Goal: Task Accomplishment & Management: Complete application form

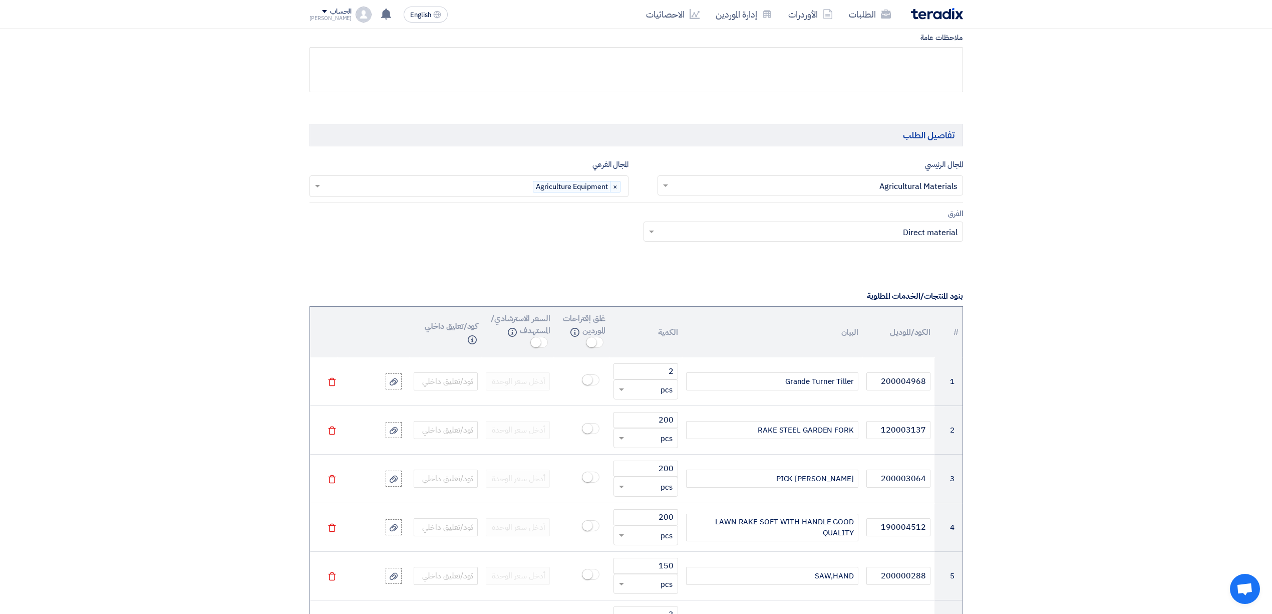
scroll to position [501, 0]
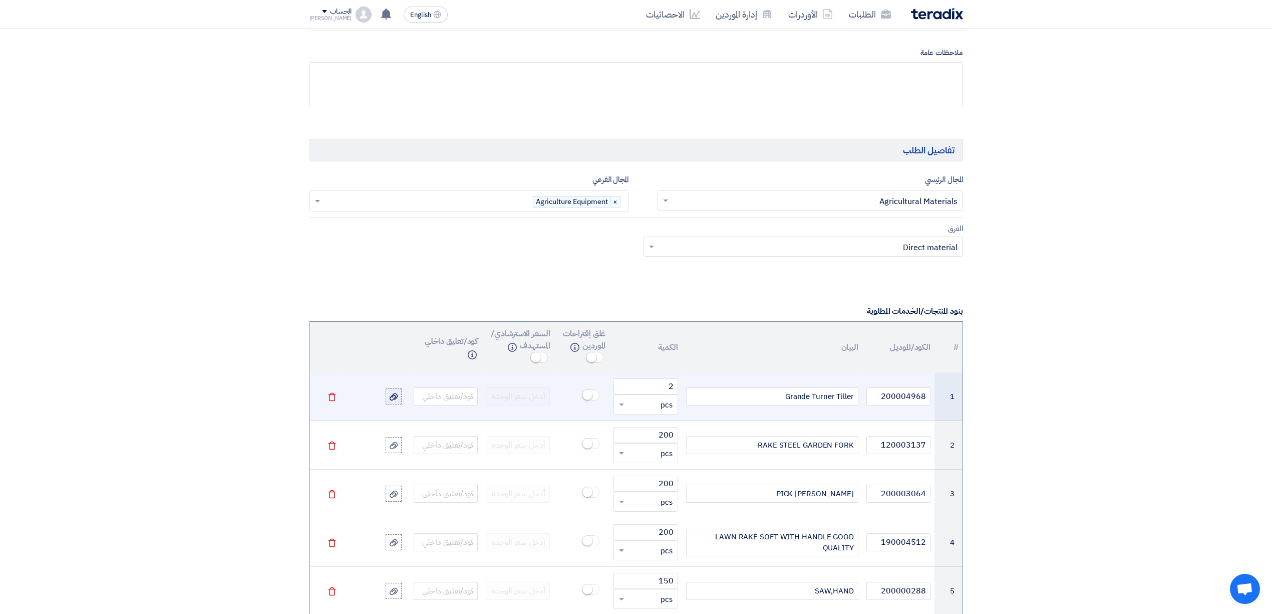
click at [399, 404] on label at bounding box center [394, 396] width 16 height 16
click at [0, 0] on input "file" at bounding box center [0, 0] width 0 height 0
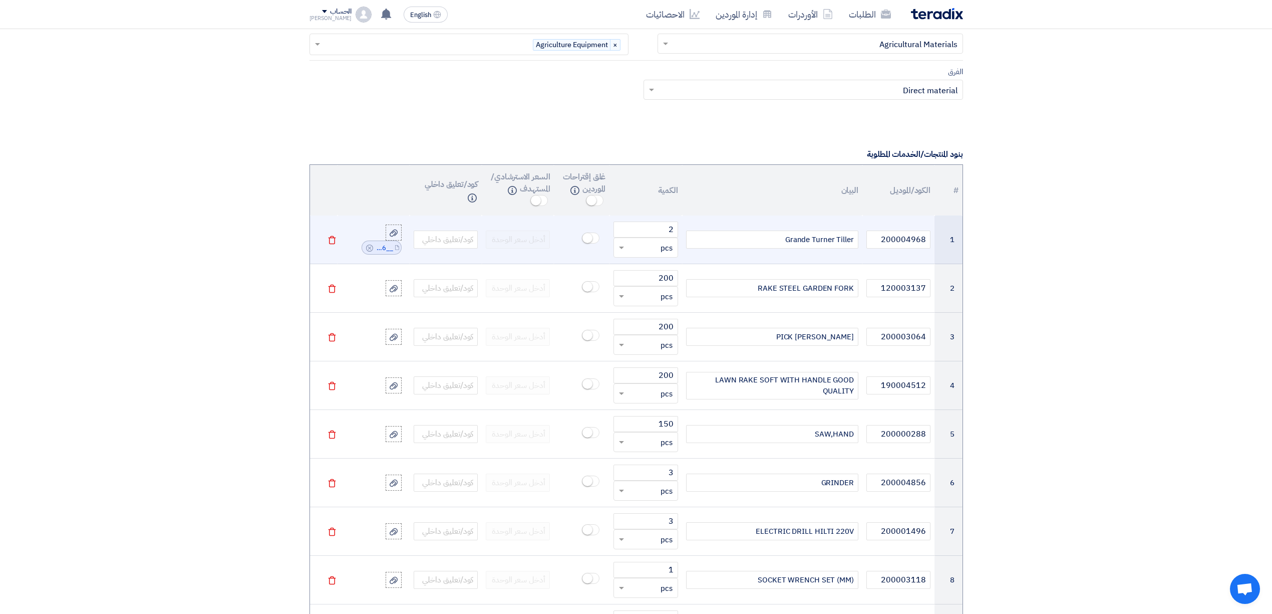
scroll to position [634, 0]
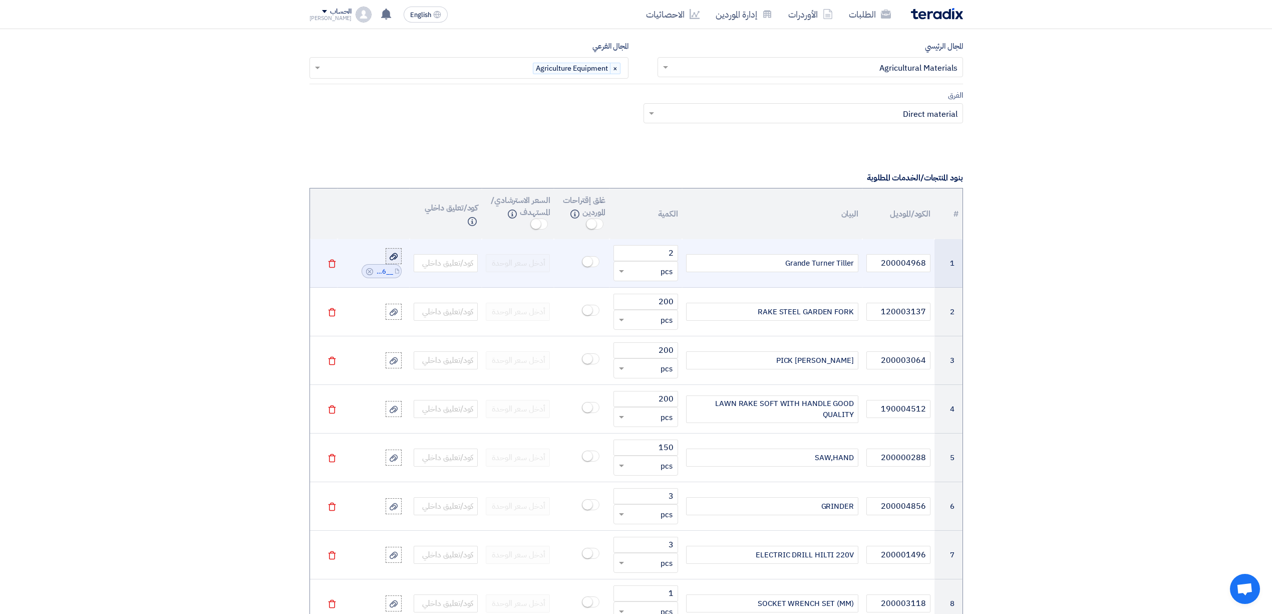
click at [398, 259] on div at bounding box center [394, 256] width 10 height 12
click at [0, 0] on input "file" at bounding box center [0, 0] width 0 height 0
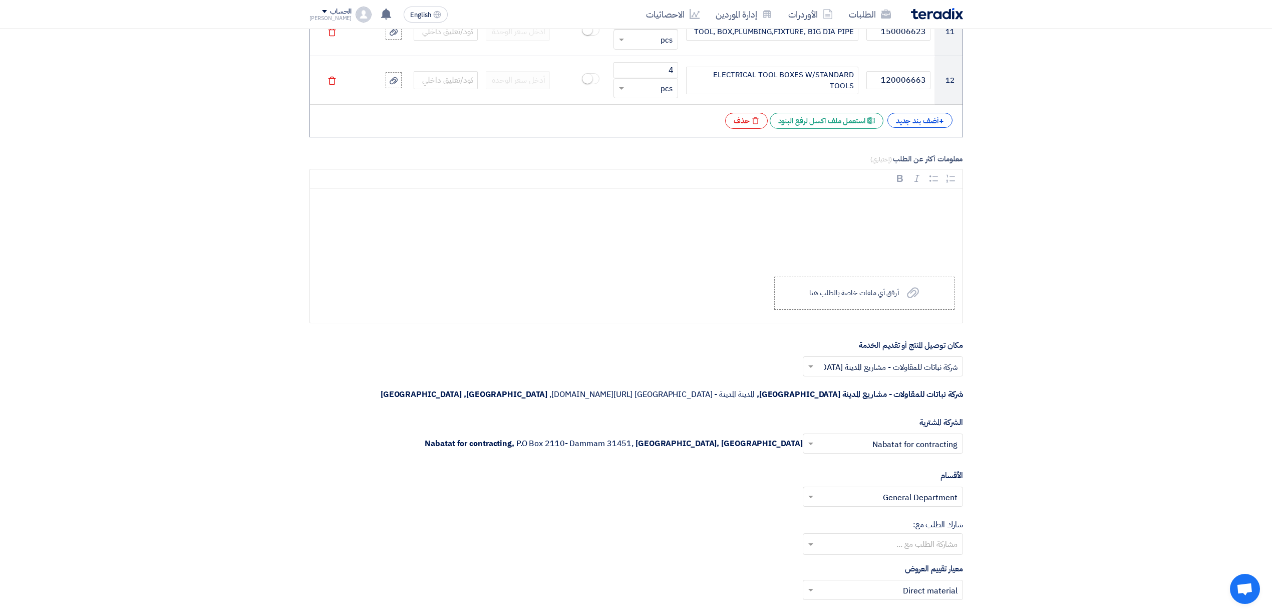
scroll to position [1377, 0]
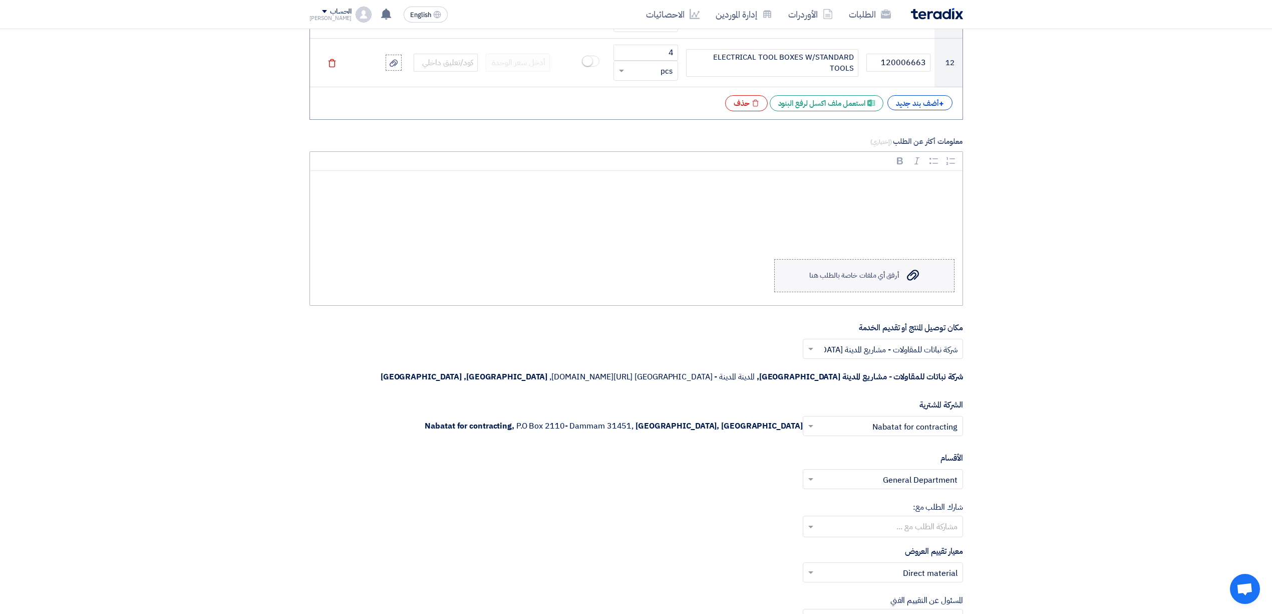
click at [875, 269] on label "Upload a file أرفق أي ملفات خاصة بالطلب هنا" at bounding box center [864, 275] width 180 height 33
click at [0, 0] on input "Upload a file أرفق أي ملفات خاصة بالطلب هنا" at bounding box center [0, 0] width 0 height 0
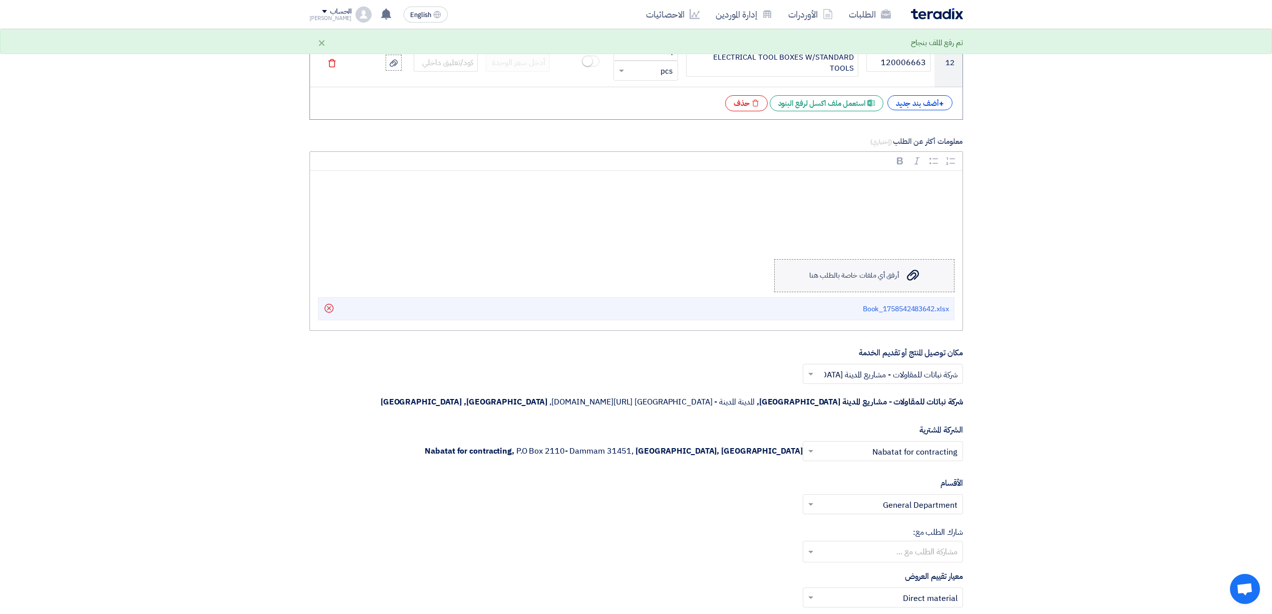
click at [852, 280] on div "أرفق أي ملفات خاصة بالطلب هنا" at bounding box center [854, 276] width 89 height 8
click at [0, 0] on input "Upload a file أرفق أي ملفات خاصة بالطلب هنا" at bounding box center [0, 0] width 0 height 0
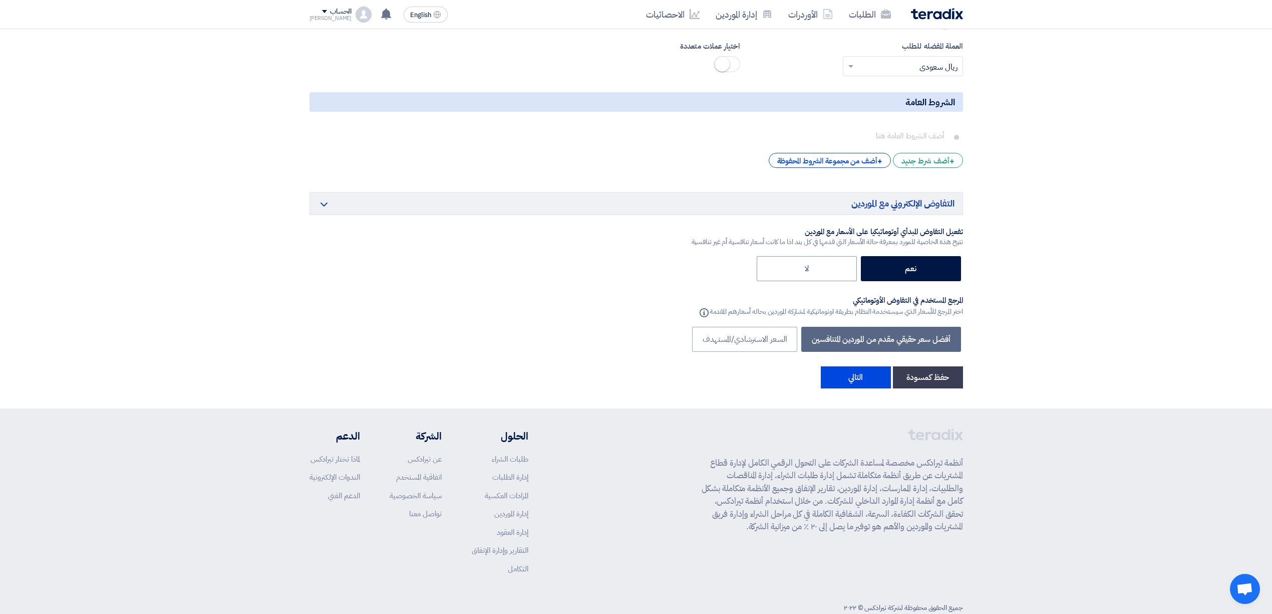
scroll to position [2112, 0]
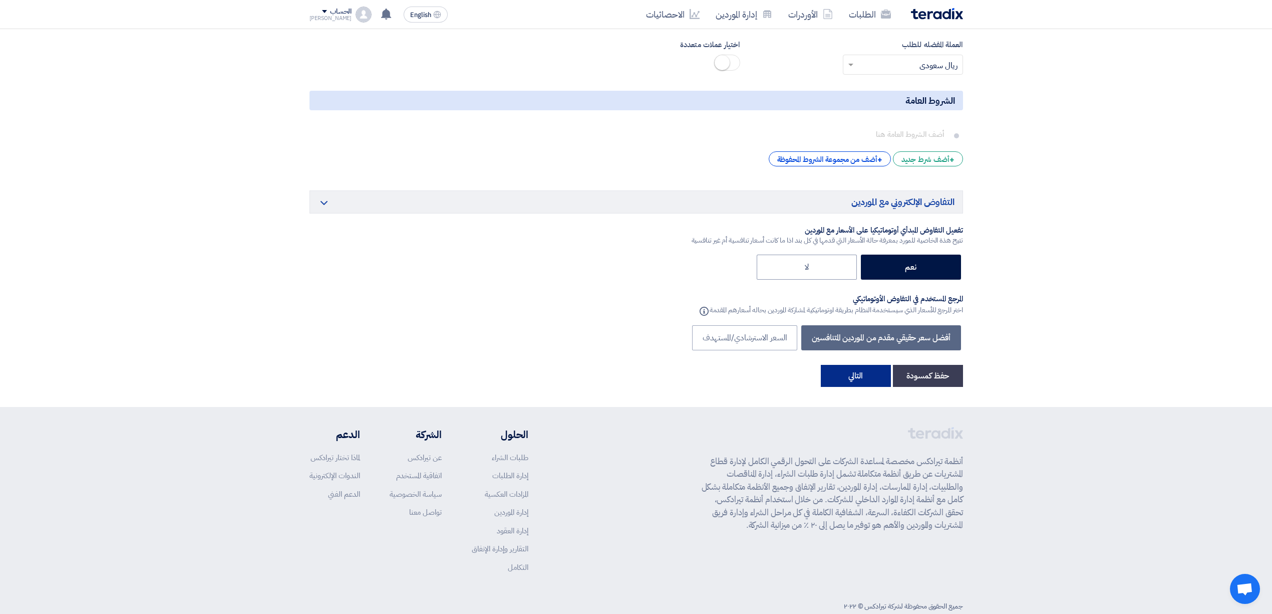
click at [854, 365] on button "التالي" at bounding box center [856, 376] width 70 height 22
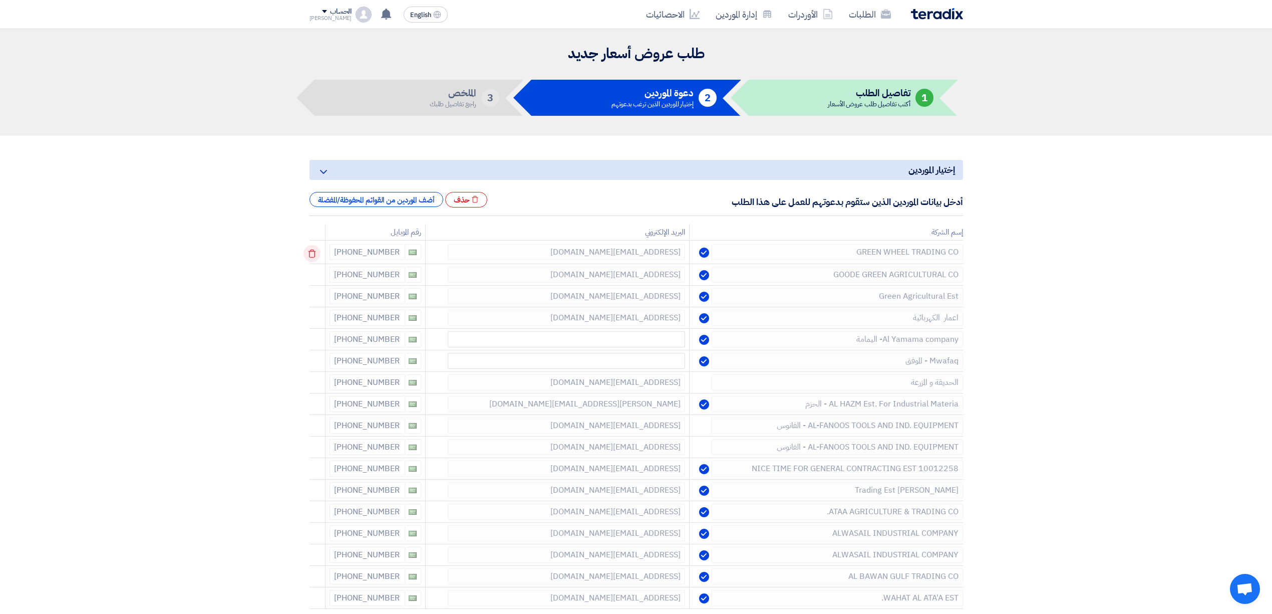
click at [316, 255] on icon at bounding box center [312, 253] width 17 height 17
click at [316, 253] on use at bounding box center [312, 253] width 8 height 9
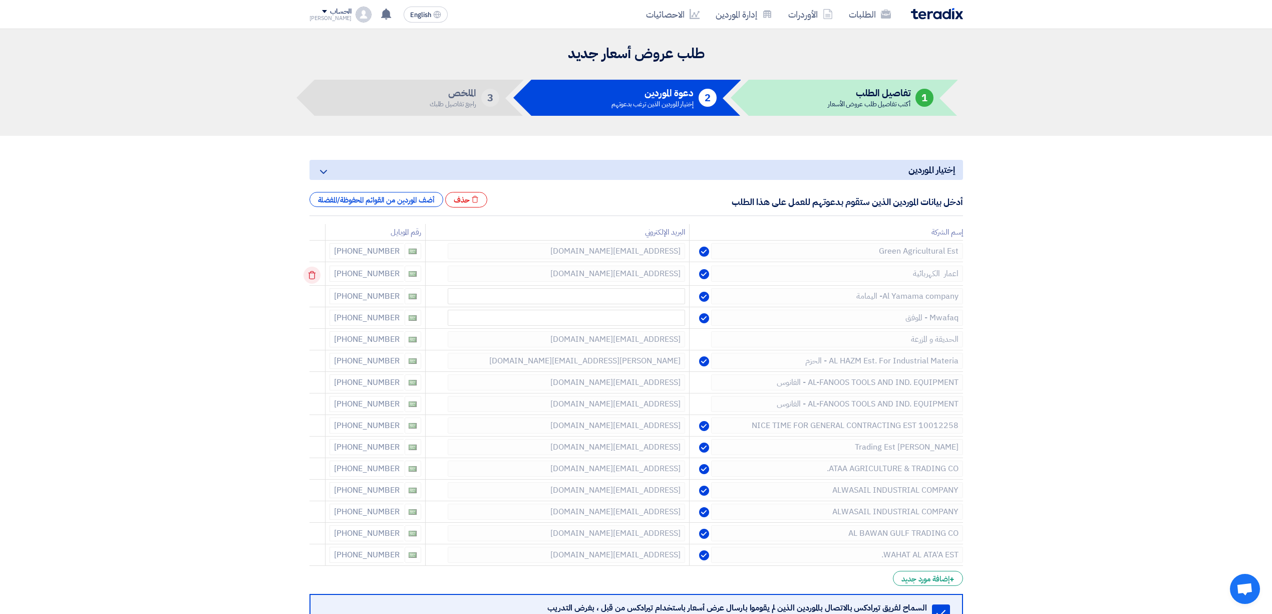
click at [315, 275] on icon at bounding box center [312, 275] width 17 height 17
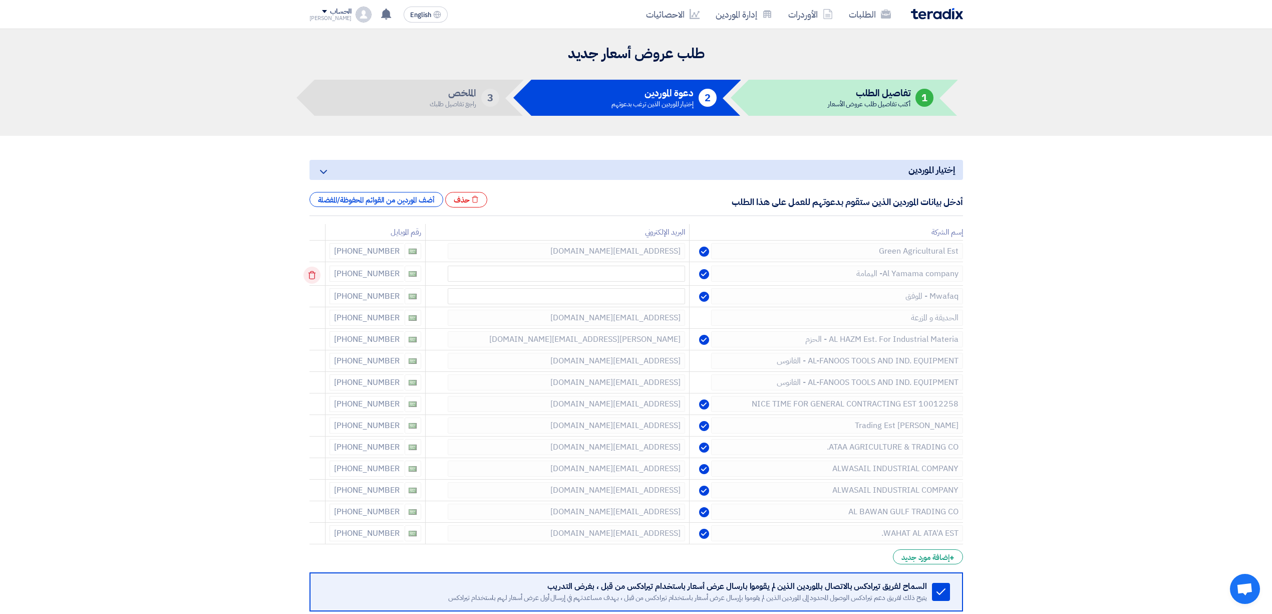
click at [314, 282] on icon at bounding box center [312, 275] width 17 height 17
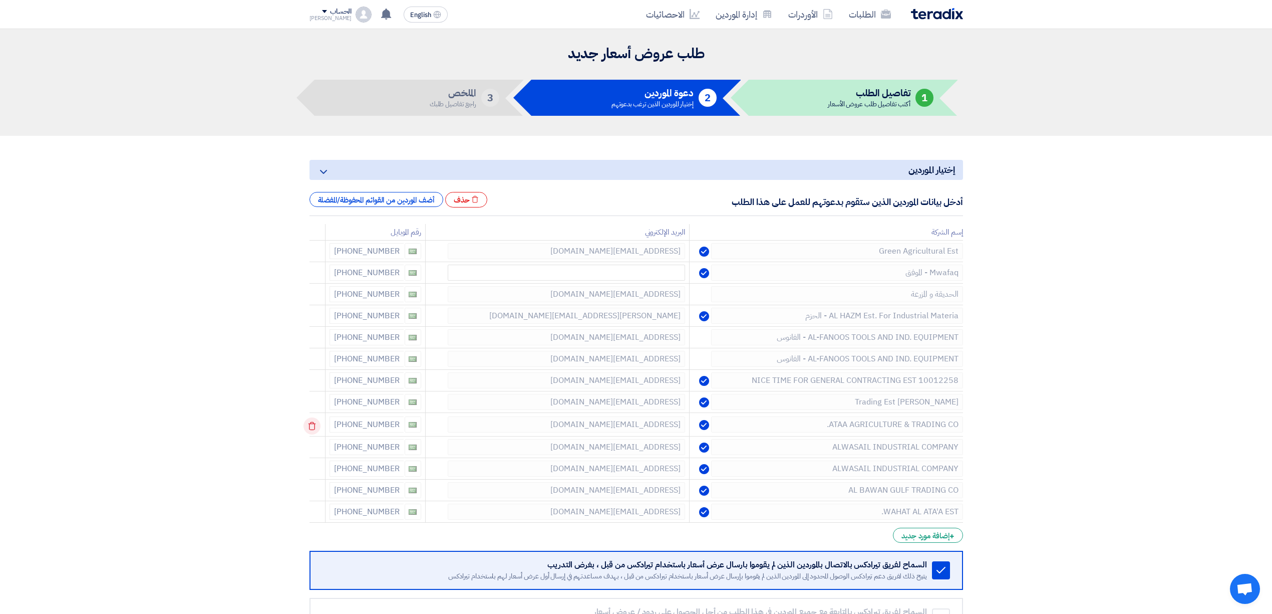
click at [313, 429] on icon at bounding box center [312, 425] width 17 height 17
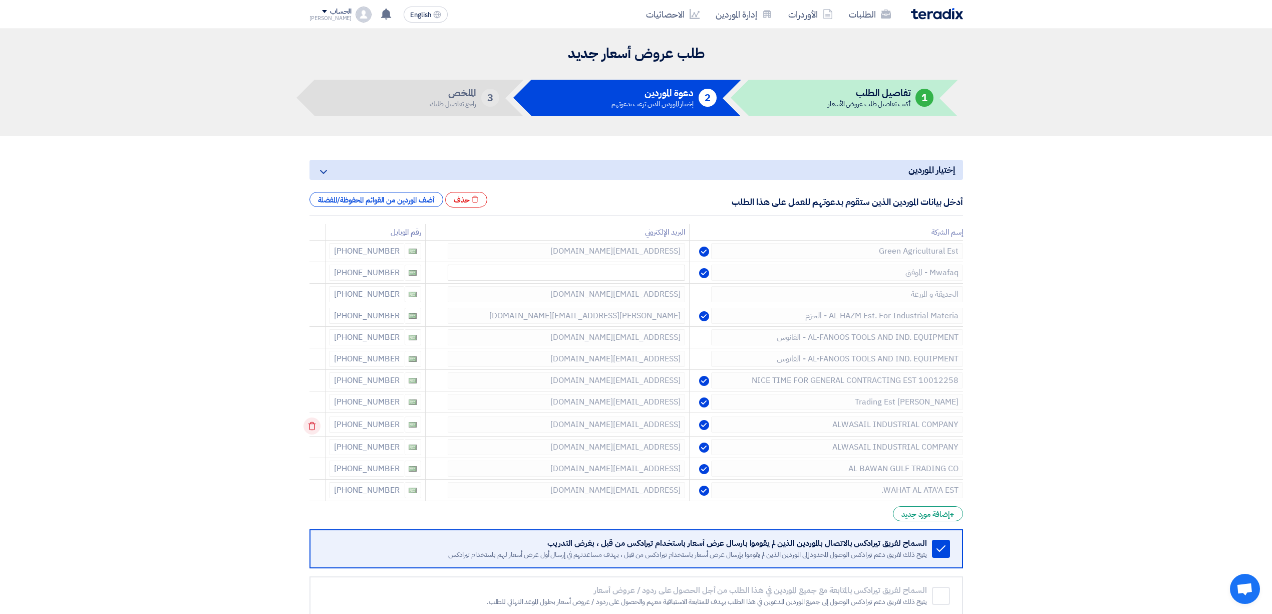
click at [313, 429] on icon at bounding box center [312, 425] width 17 height 17
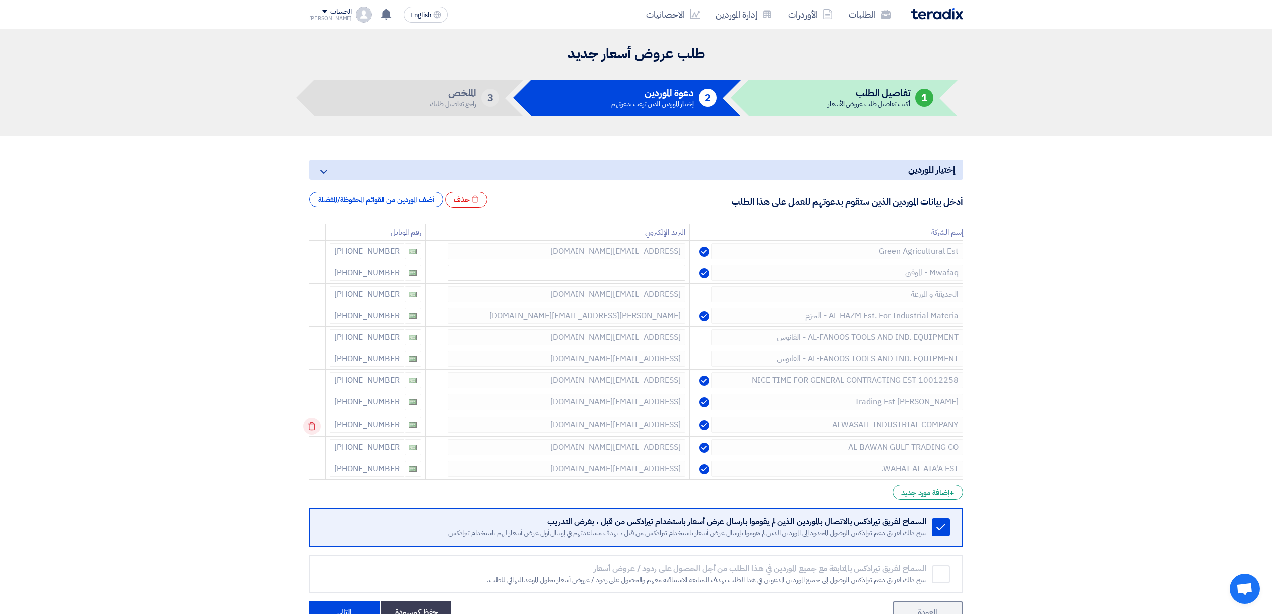
click at [313, 429] on icon at bounding box center [312, 425] width 17 height 17
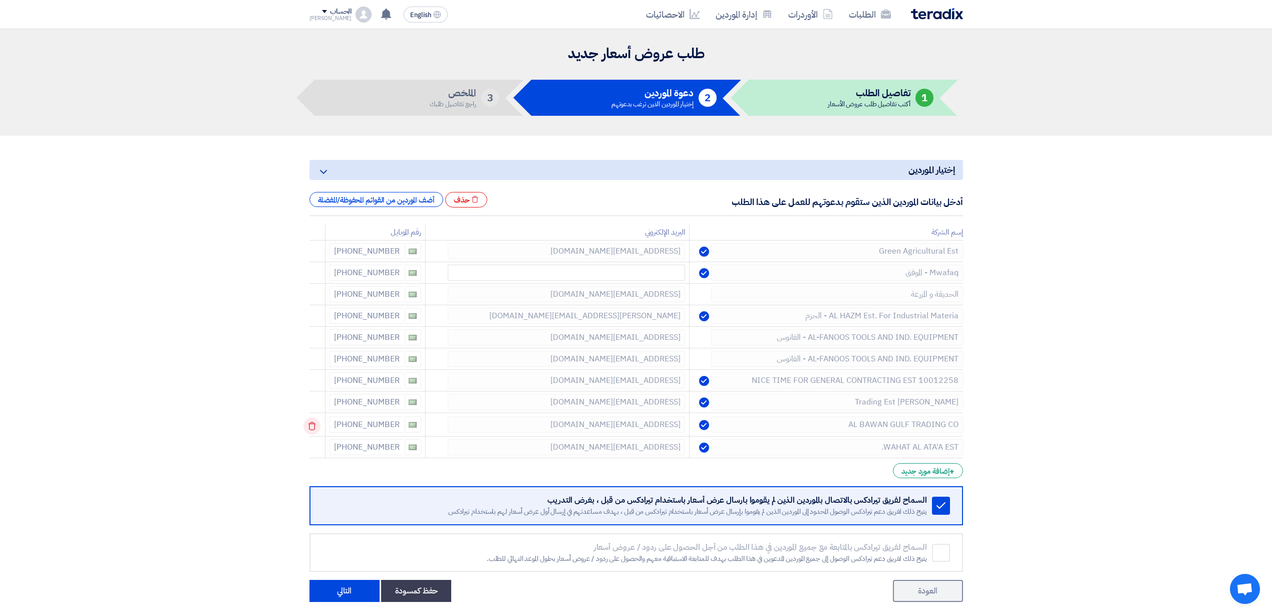
click at [313, 429] on icon at bounding box center [312, 425] width 17 height 17
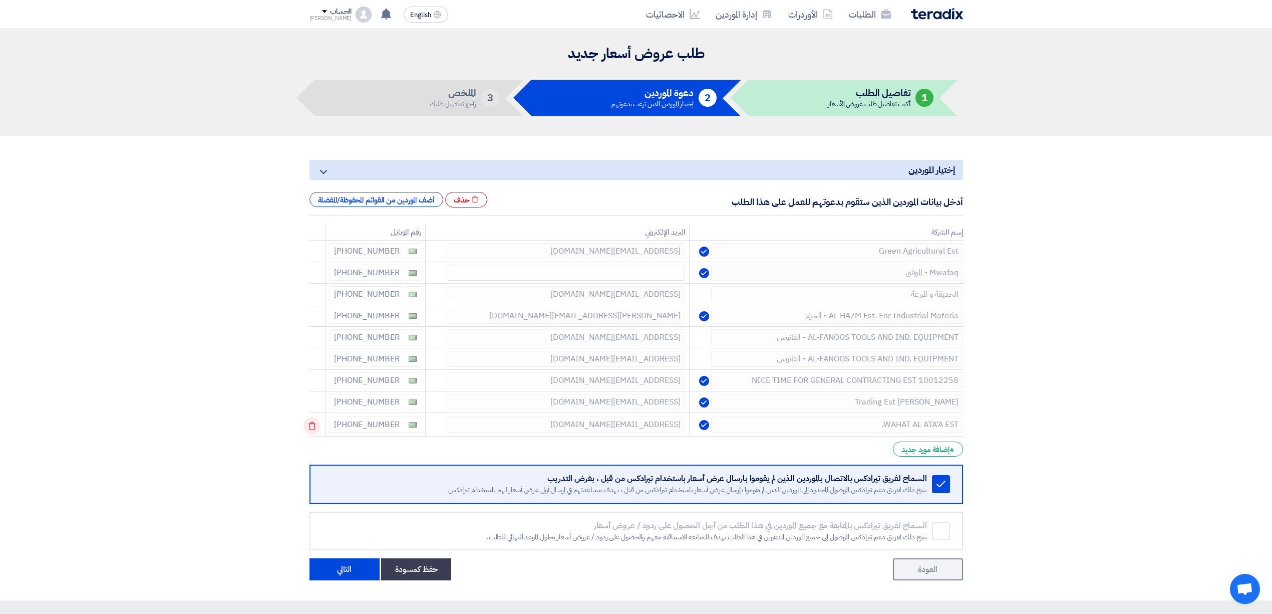
click at [313, 429] on icon at bounding box center [312, 425] width 17 height 17
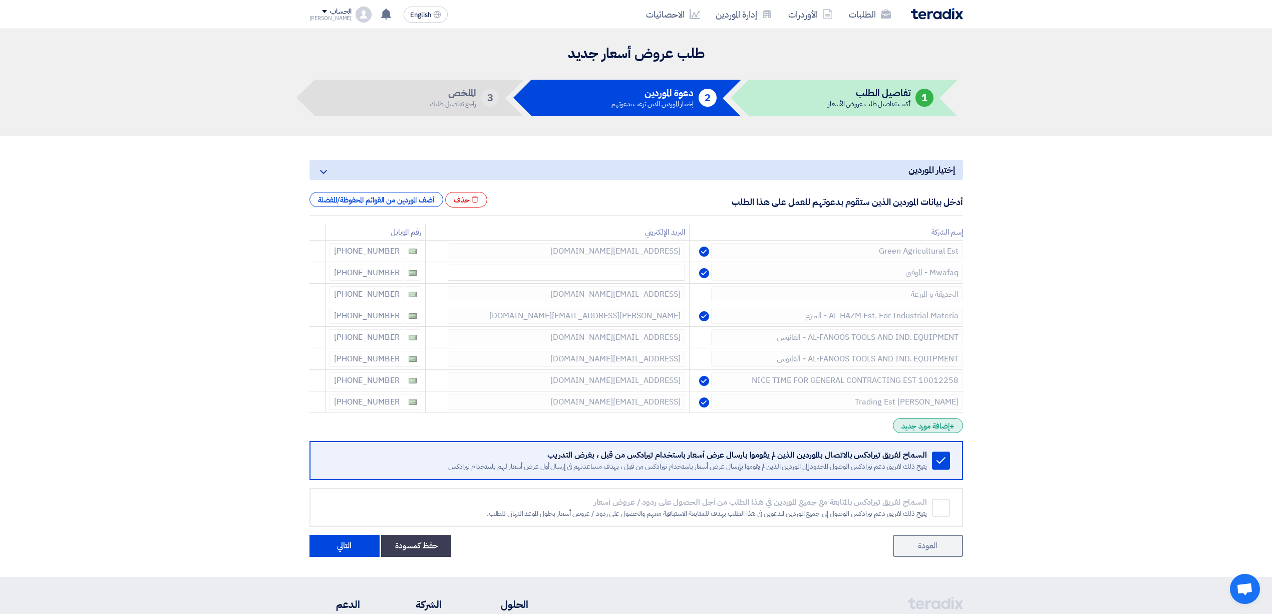
click at [925, 431] on div "+ إضافة مورد جديد" at bounding box center [928, 425] width 70 height 15
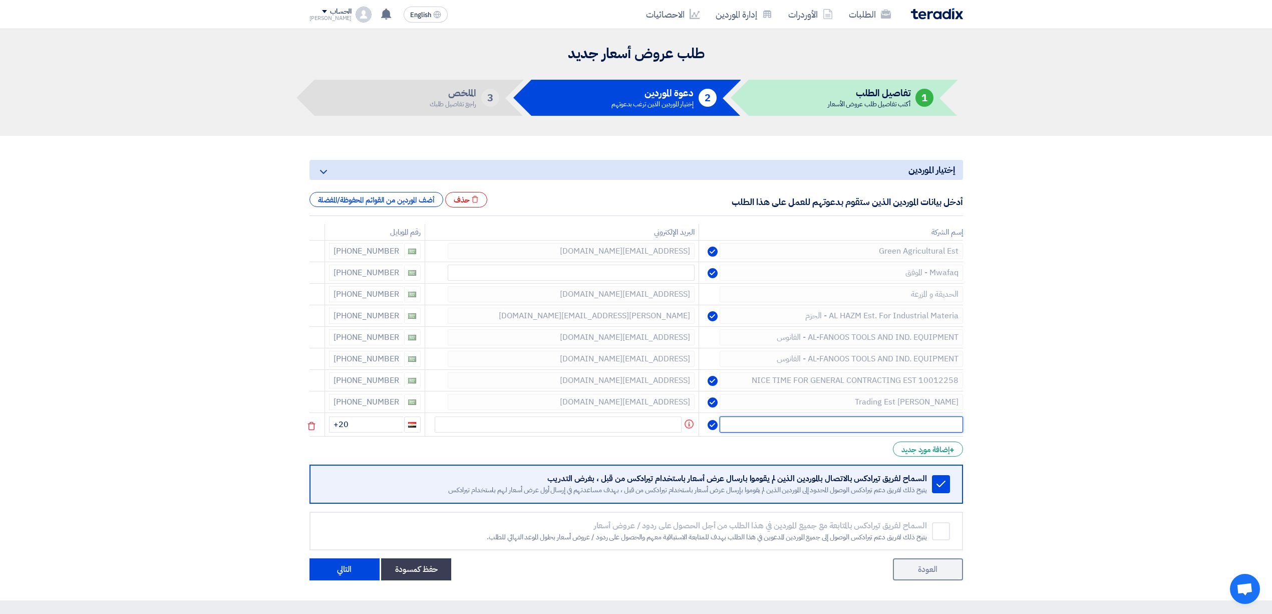
click at [853, 428] on input "text" at bounding box center [841, 424] width 243 height 16
paste input "ALOGALH Trading Est/ العقلة"
type input "ALOGALH Trading Est/ العقلة"
drag, startPoint x: 359, startPoint y: 427, endPoint x: 323, endPoint y: 434, distance: 36.7
click at [323, 434] on tr "ALOGALH Trading Est/ العقلة Info +20" at bounding box center [637, 425] width 654 height 24
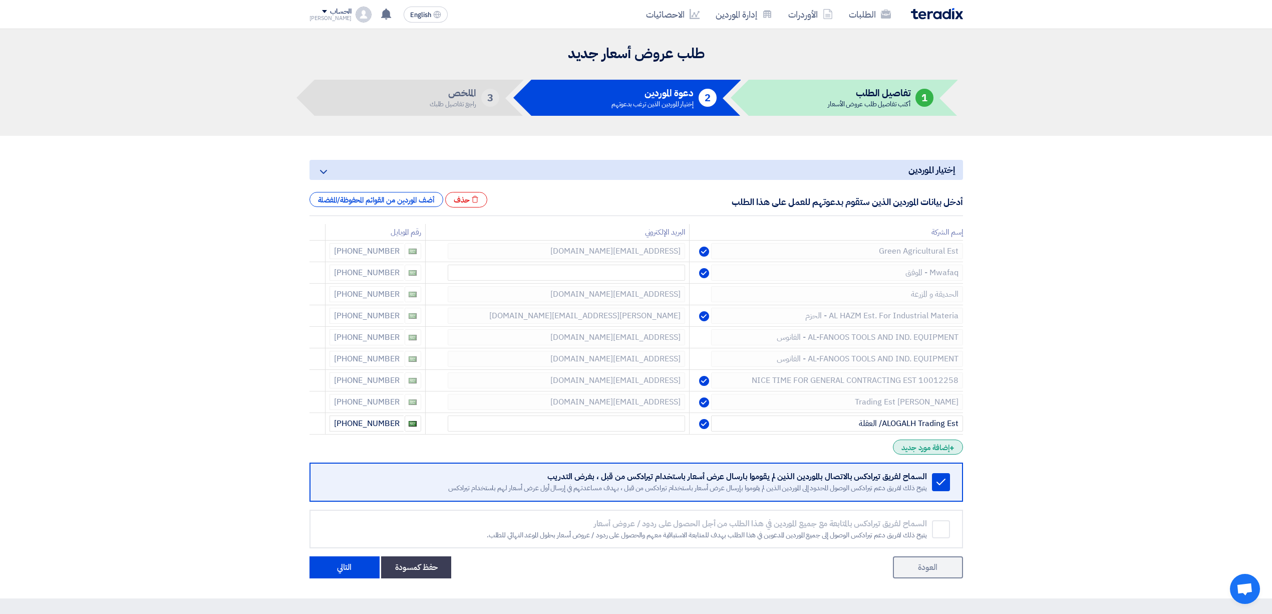
click at [916, 451] on div "+ إضافة مورد جديد" at bounding box center [928, 446] width 70 height 15
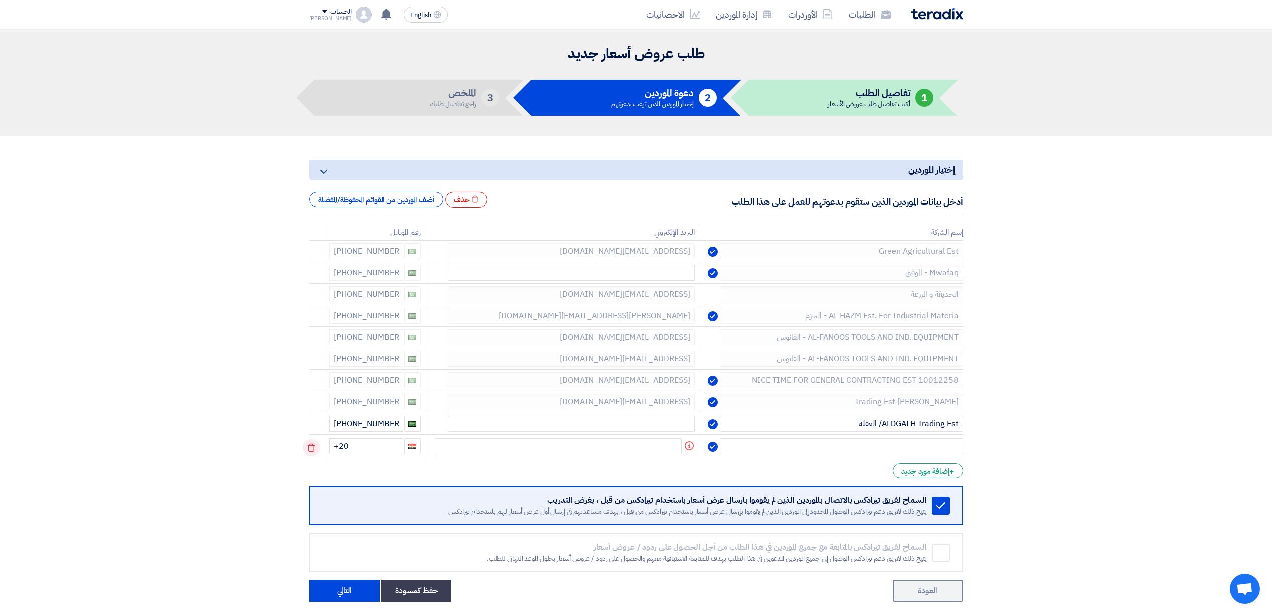
click at [315, 447] on use at bounding box center [312, 447] width 8 height 9
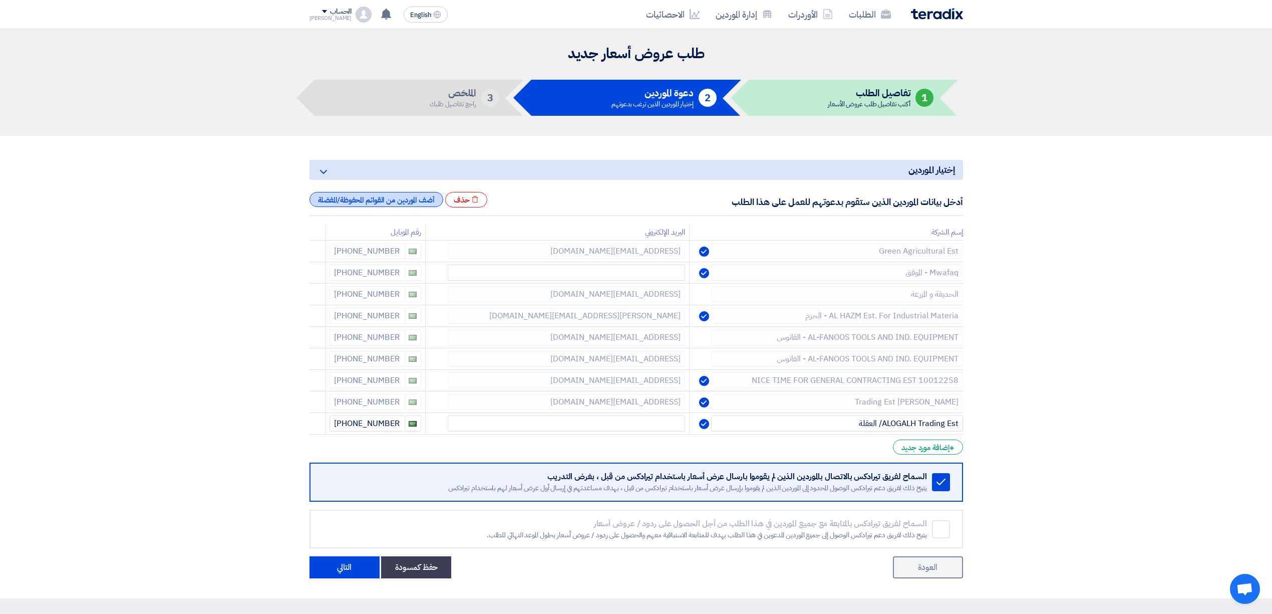
click at [385, 199] on div "أضف الموردين من القوائم المحفوظة/المفضلة" at bounding box center [377, 199] width 134 height 15
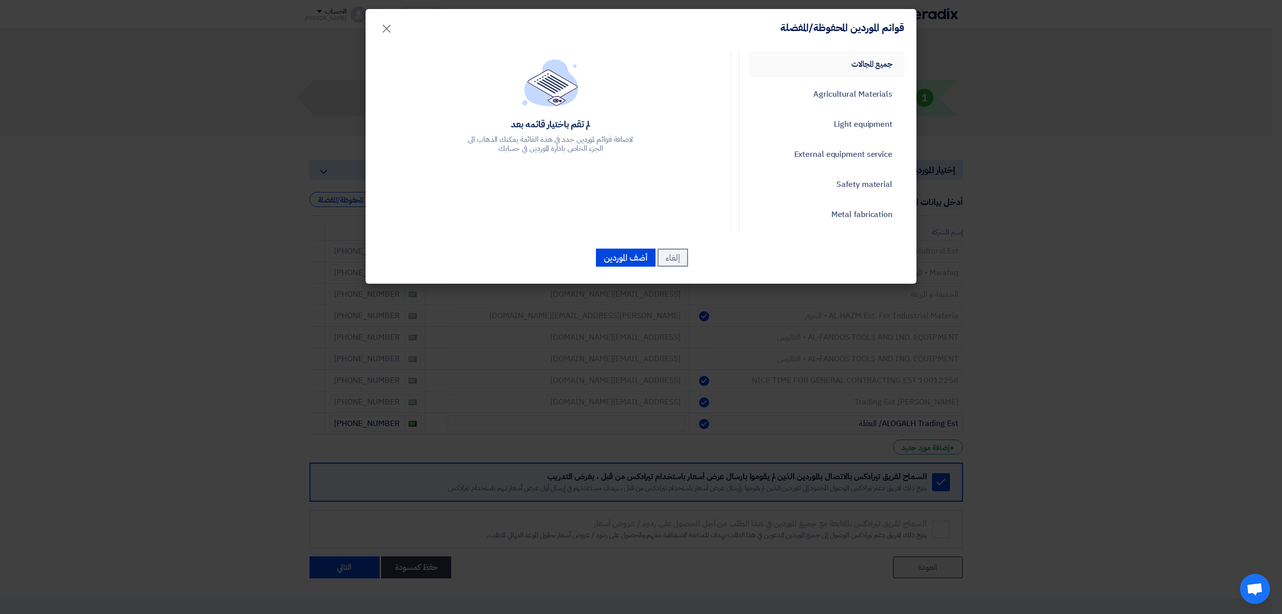
drag, startPoint x: 832, startPoint y: 68, endPoint x: 822, endPoint y: 76, distance: 13.2
click at [832, 68] on link "جميع المجالات" at bounding box center [826, 64] width 155 height 26
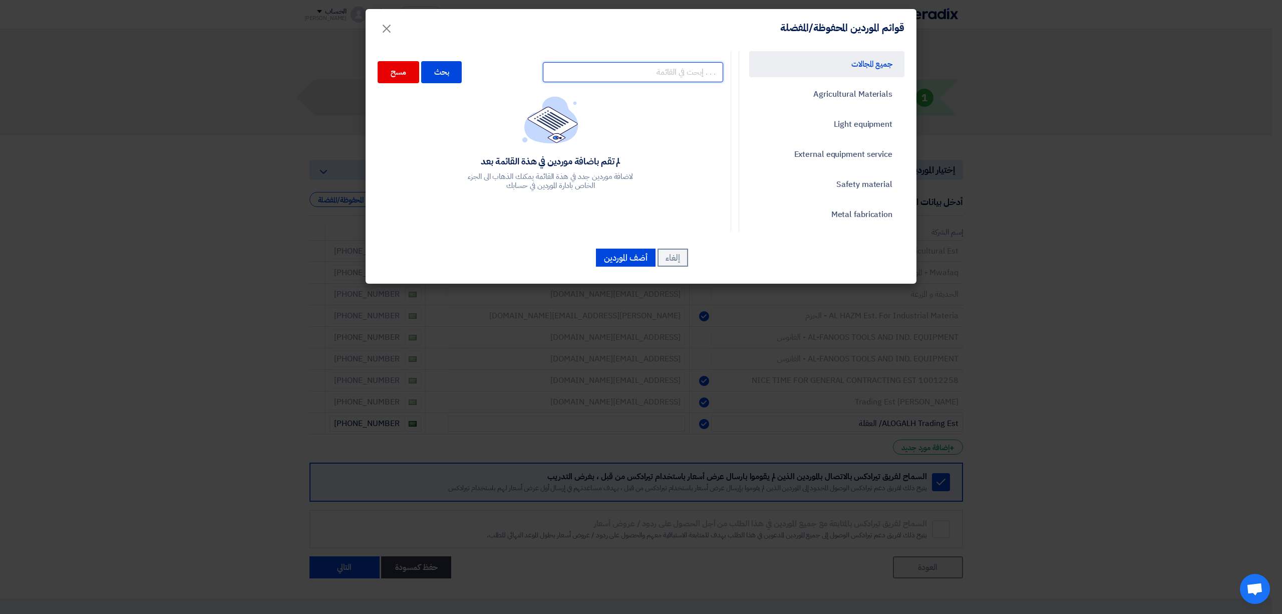
click at [642, 74] on input "text" at bounding box center [633, 72] width 180 height 20
paste input "شركة موفق تريد التجارية"
click at [445, 75] on div "بحث" at bounding box center [441, 72] width 41 height 22
click at [591, 75] on input "شركة موفق تريد التجارية" at bounding box center [633, 72] width 180 height 20
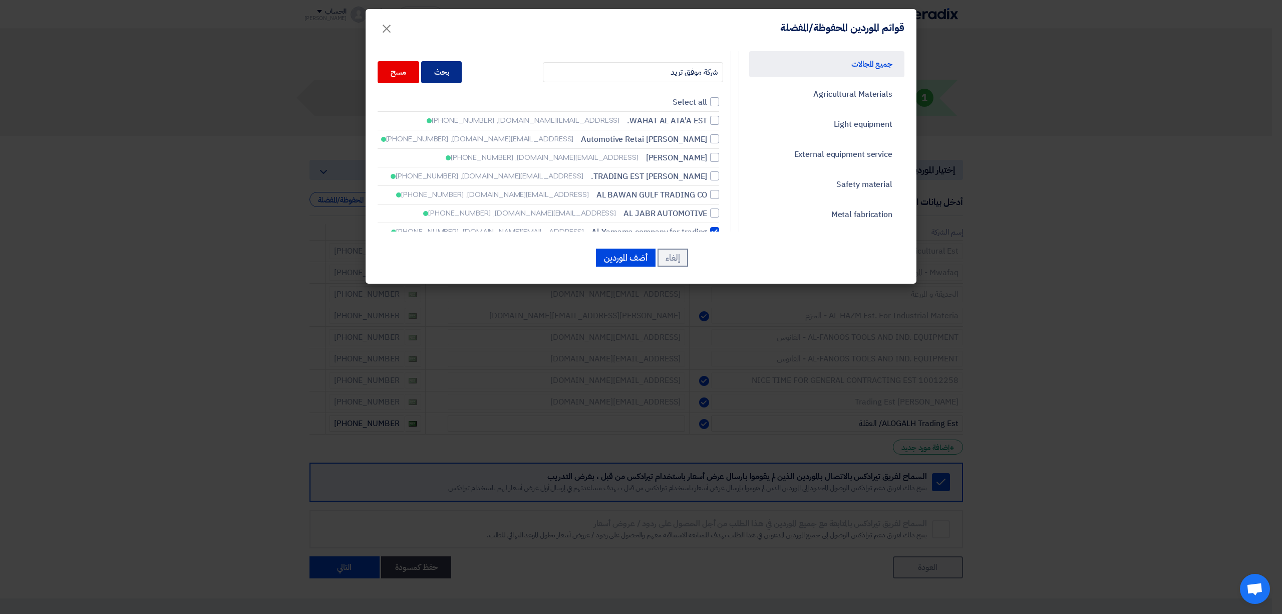
click at [444, 73] on div "بحث" at bounding box center [441, 72] width 41 height 22
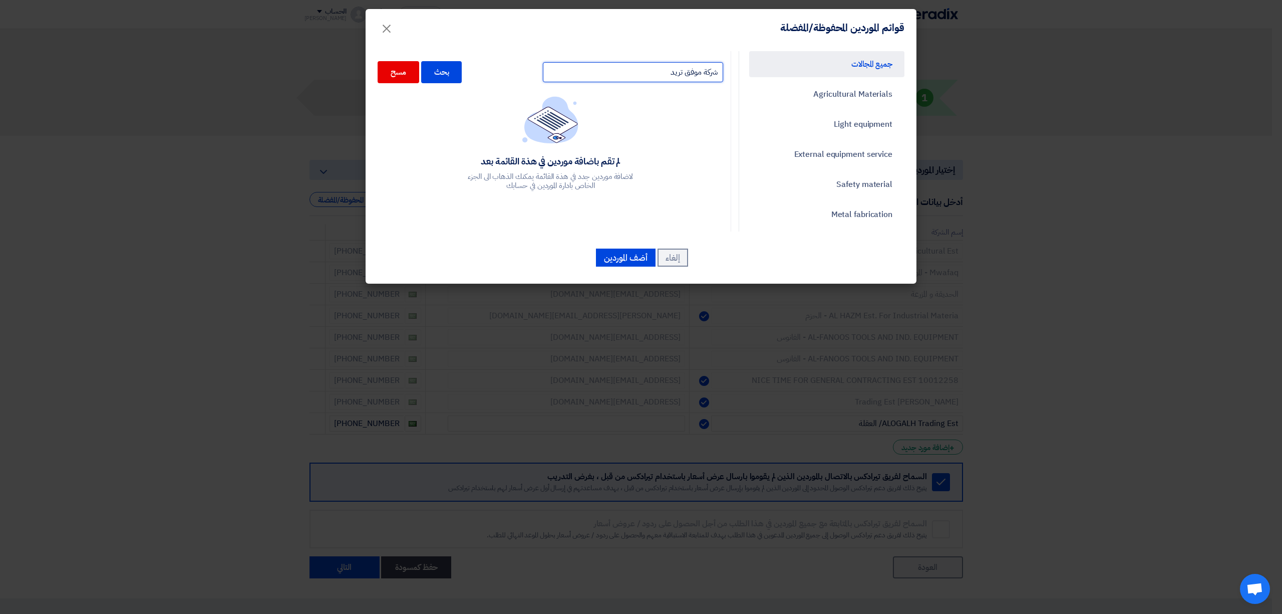
click at [608, 77] on input "شركة موفق تريد" at bounding box center [633, 72] width 180 height 20
drag, startPoint x: 708, startPoint y: 71, endPoint x: 760, endPoint y: 73, distance: 51.6
click at [760, 73] on div "جميع المجالات Agricultural Materials Light equipment External equipment service…" at bounding box center [641, 141] width 542 height 180
drag, startPoint x: 718, startPoint y: 72, endPoint x: 763, endPoint y: 67, distance: 45.9
click at [763, 67] on div "جميع المجالات Agricultural Materials Light equipment External equipment service…" at bounding box center [641, 141] width 542 height 180
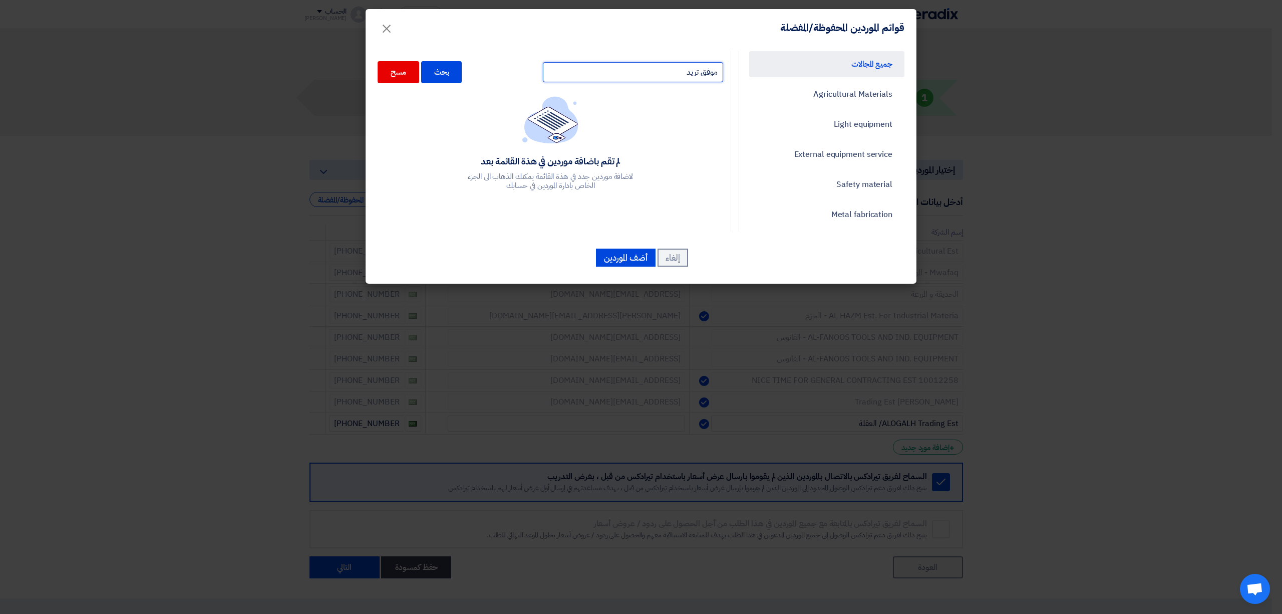
drag, startPoint x: 660, startPoint y: 81, endPoint x: 638, endPoint y: 82, distance: 21.6
click at [660, 81] on input "موفق تريد" at bounding box center [633, 72] width 180 height 20
type input "موفق تريد"
click at [456, 73] on div "بحث" at bounding box center [441, 72] width 41 height 22
click at [388, 26] on span "×" at bounding box center [387, 28] width 12 height 30
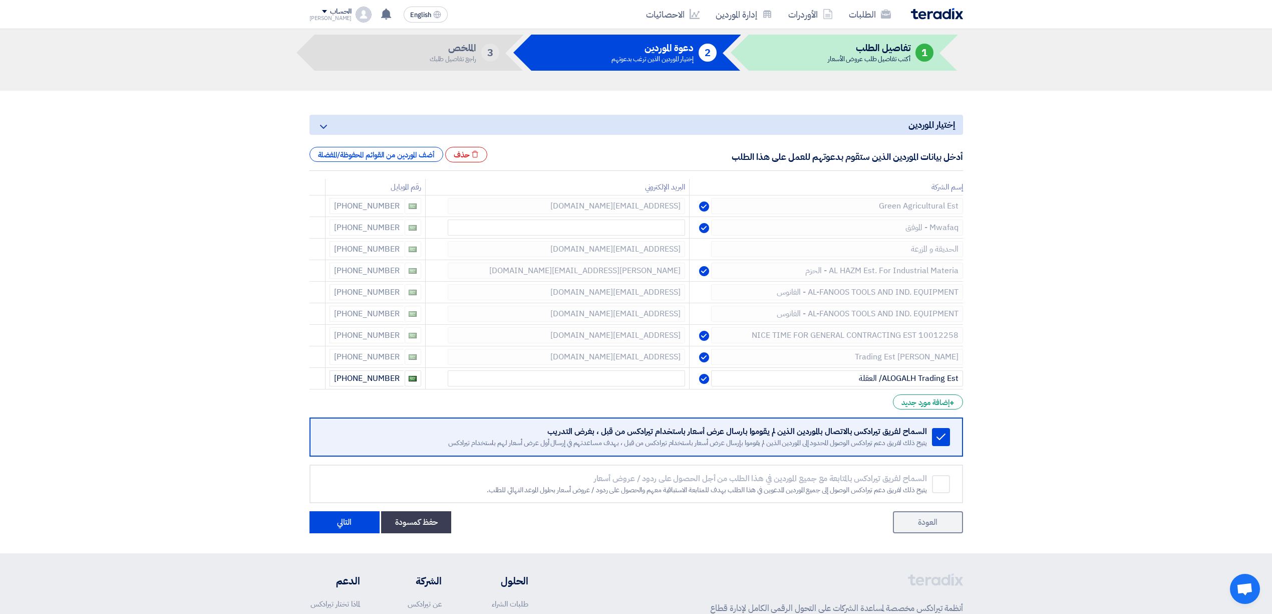
scroll to position [67, 0]
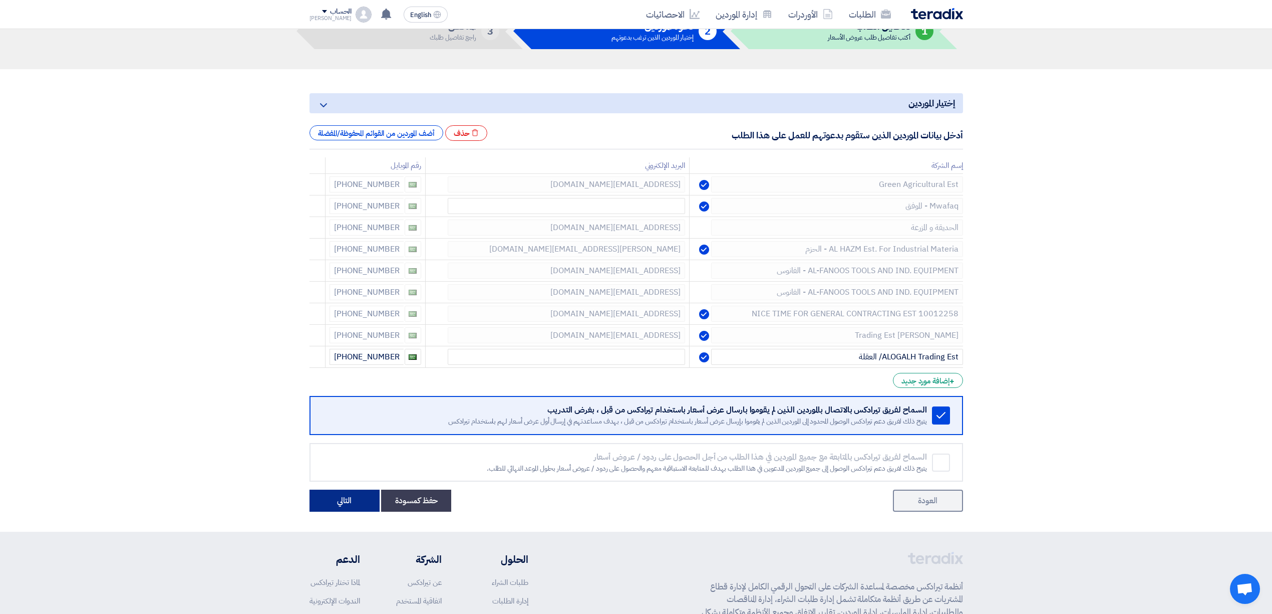
click at [351, 498] on button "التالي" at bounding box center [345, 500] width 70 height 22
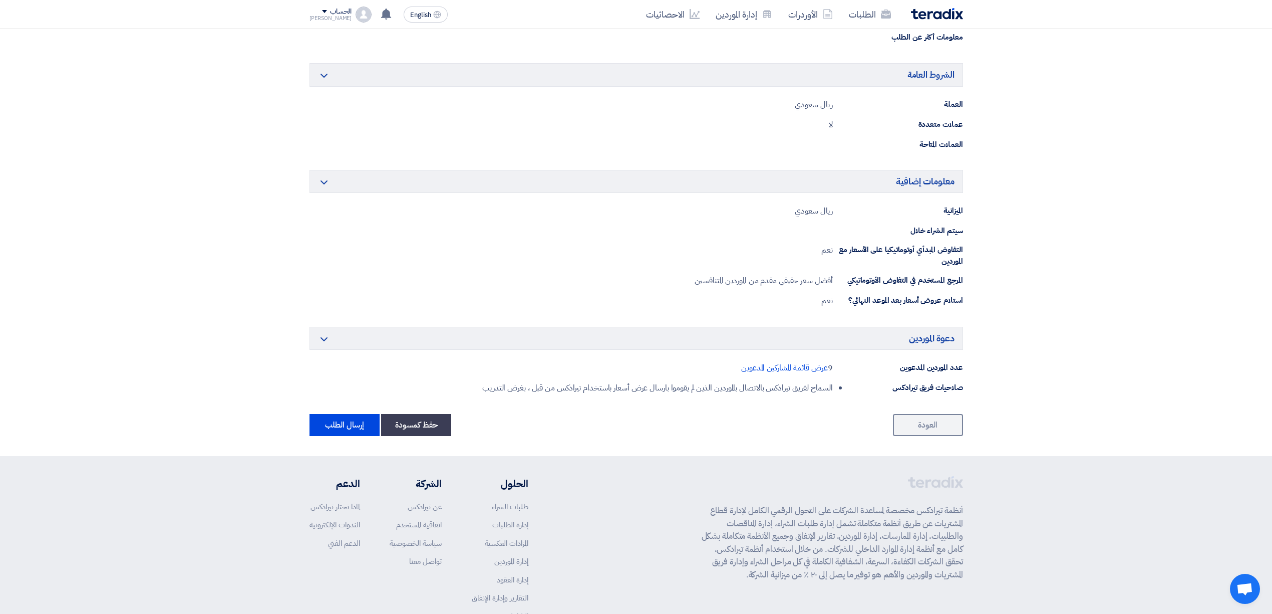
scroll to position [734, 0]
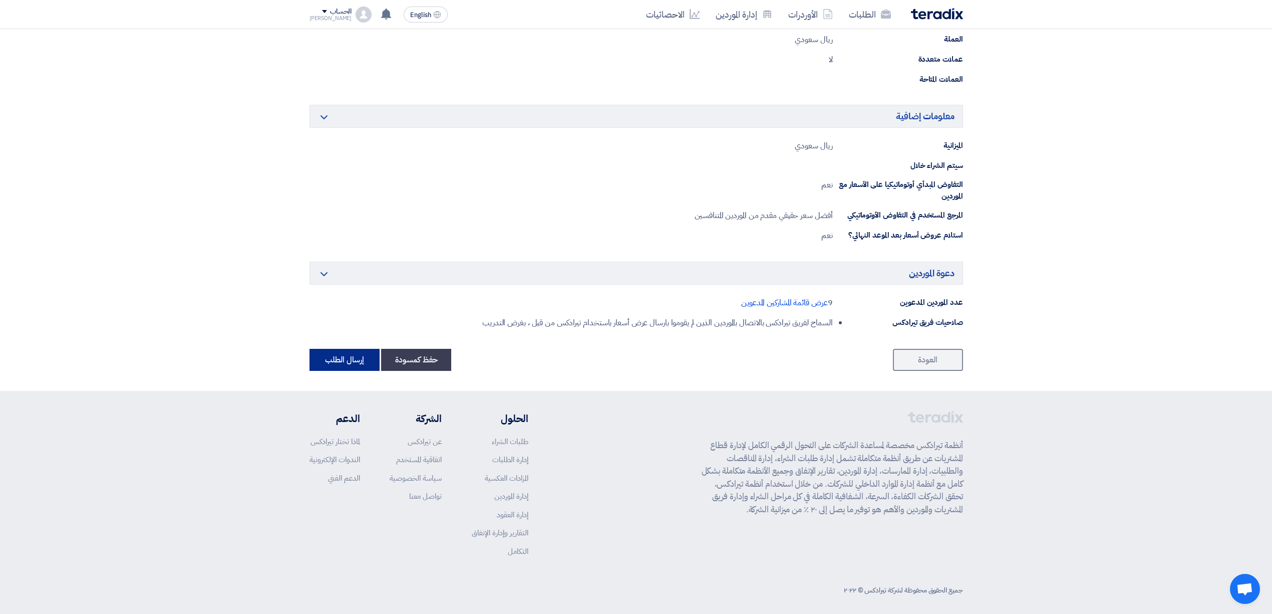
click at [335, 366] on button "إرسال الطلب" at bounding box center [345, 360] width 70 height 22
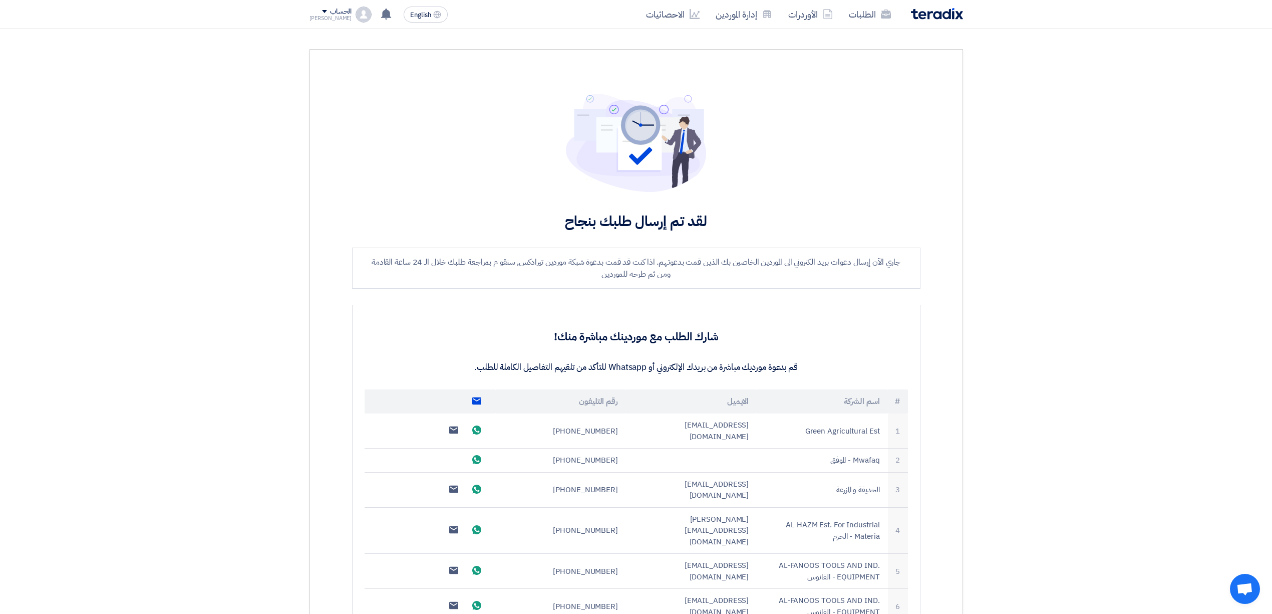
click at [924, 17] on img at bounding box center [937, 14] width 52 height 12
